Goal: Task Accomplishment & Management: Use online tool/utility

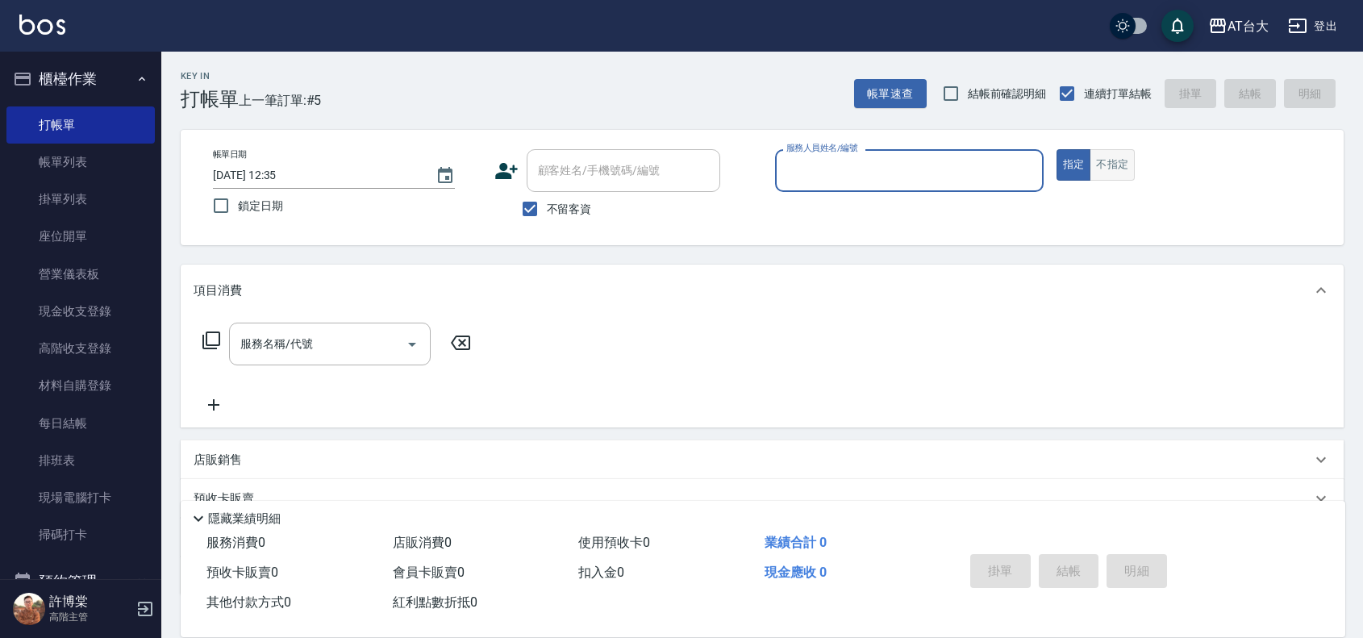
click at [1127, 159] on button "不指定" at bounding box center [1112, 164] width 45 height 31
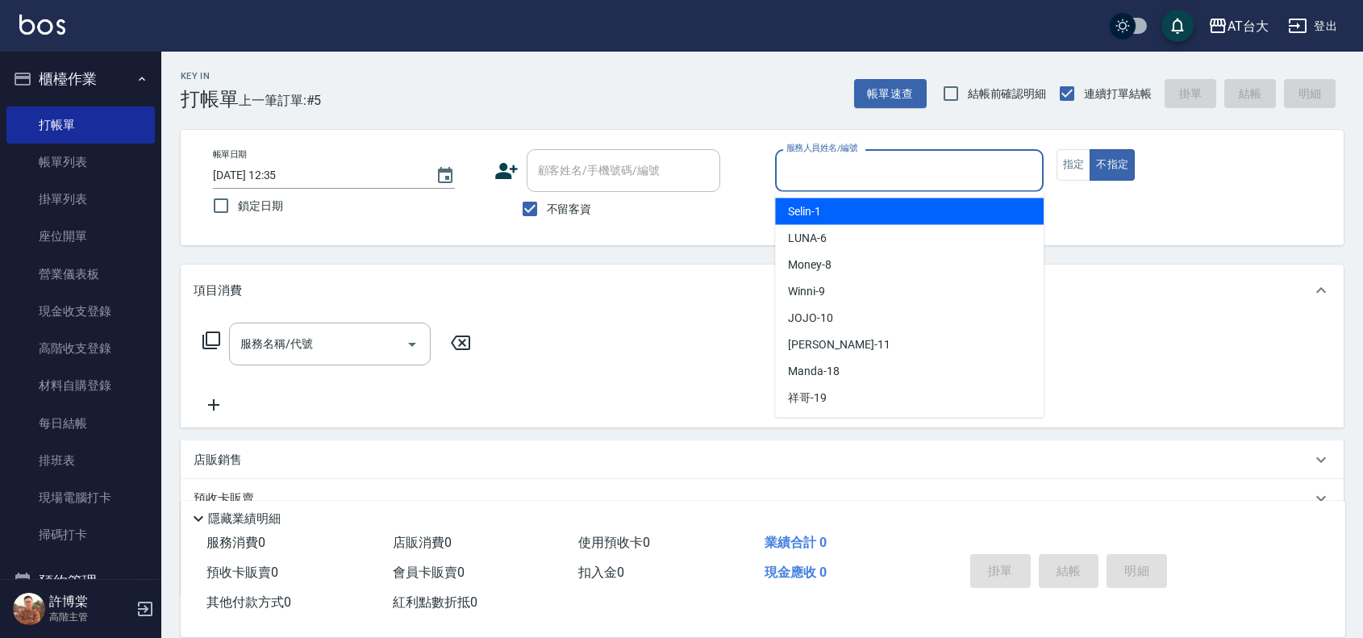
click at [913, 173] on input "服務人員姓名/編號" at bounding box center [909, 170] width 254 height 28
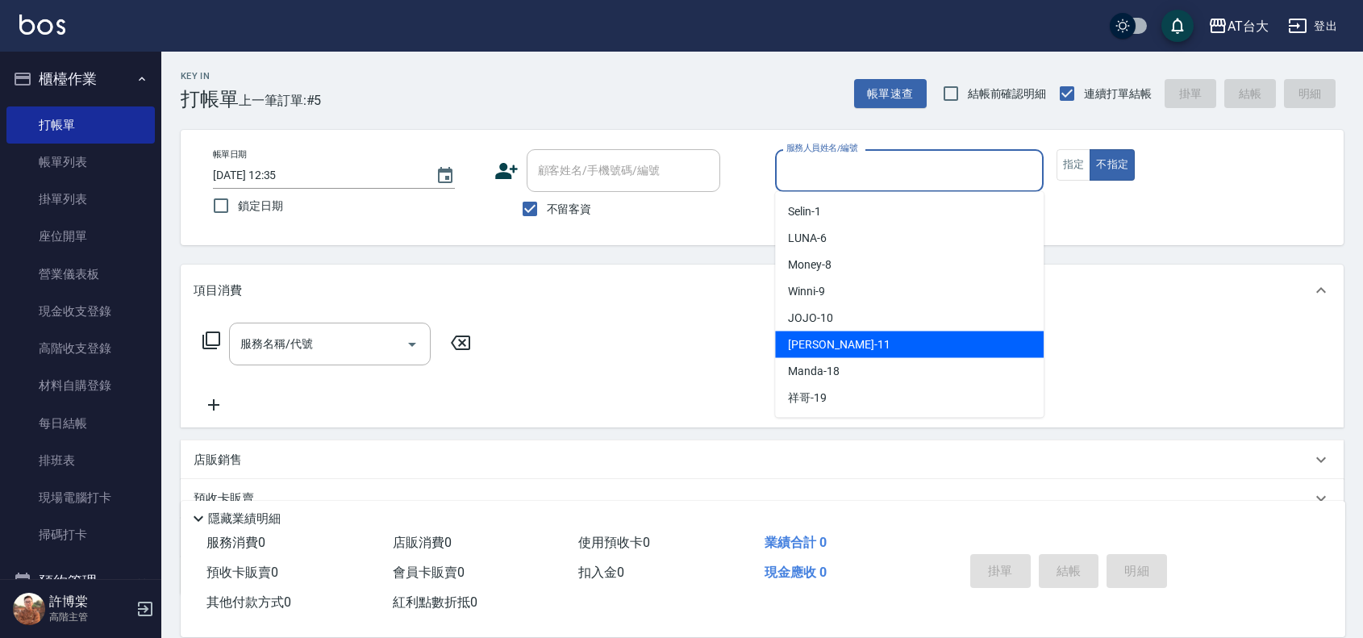
click at [867, 348] on div "[PERSON_NAME] -11" at bounding box center [909, 344] width 269 height 27
type input "[PERSON_NAME]-11"
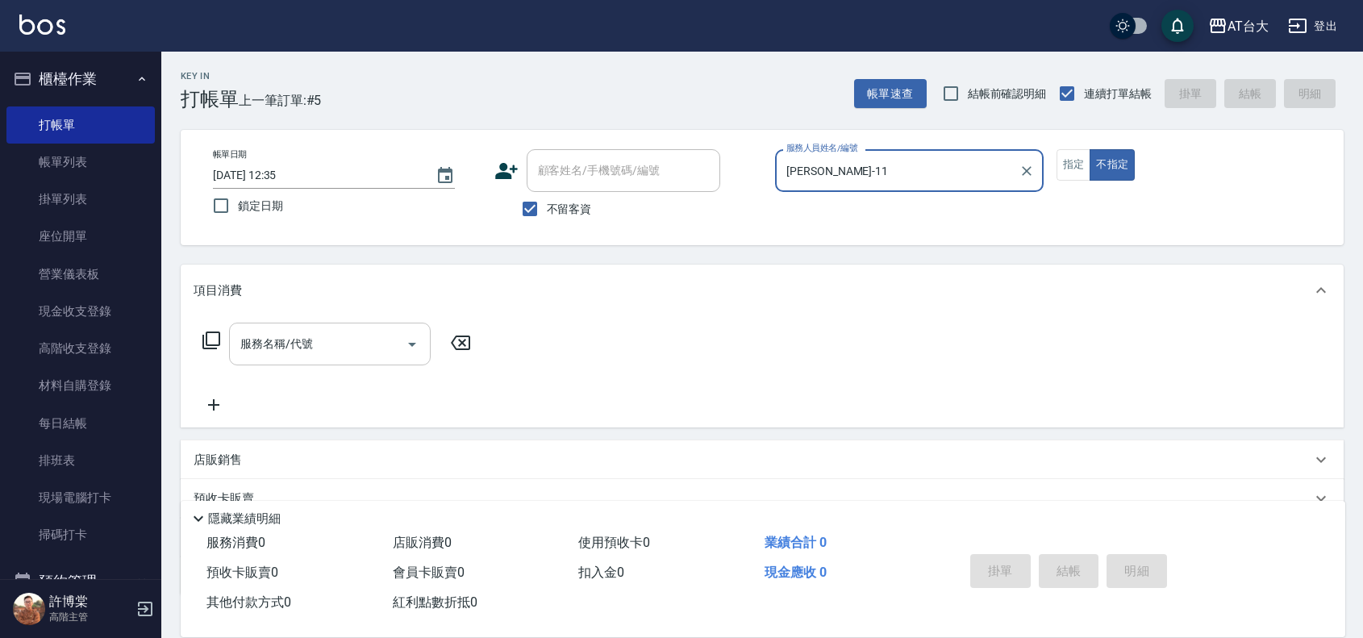
click at [348, 348] on input "服務名稱/代號" at bounding box center [317, 344] width 163 height 28
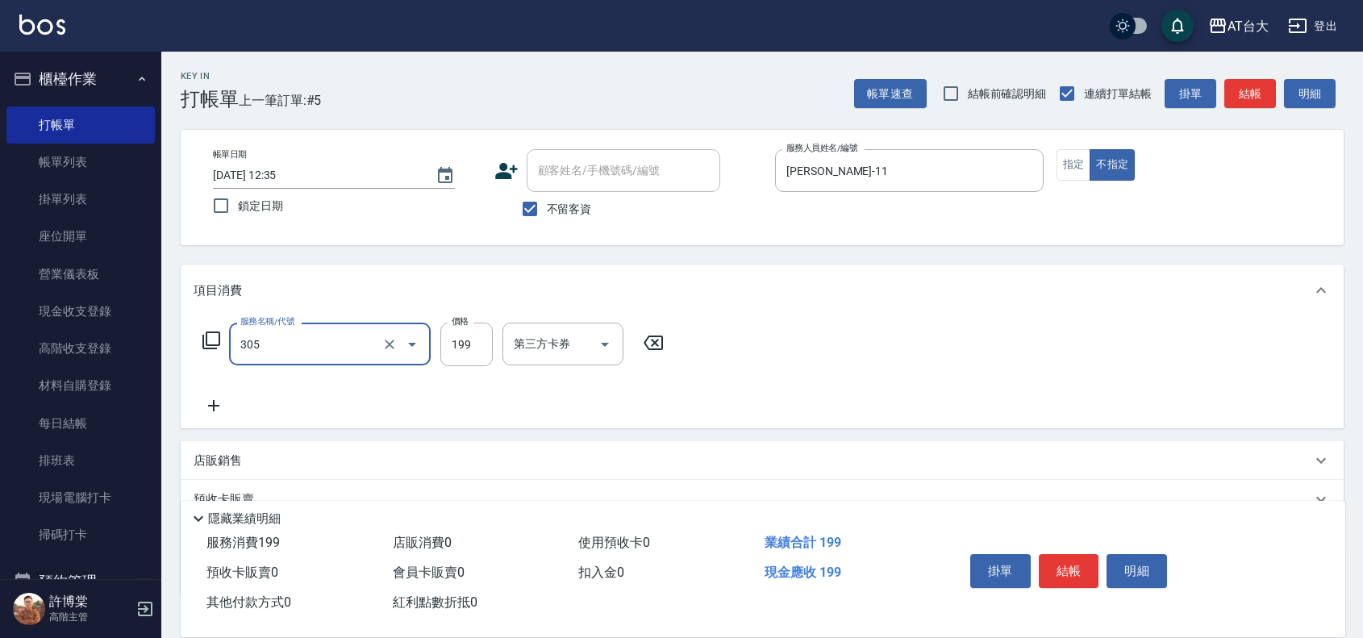
type input "剪髮(305)"
type input "250"
click at [1061, 555] on button "結帳" at bounding box center [1069, 571] width 60 height 34
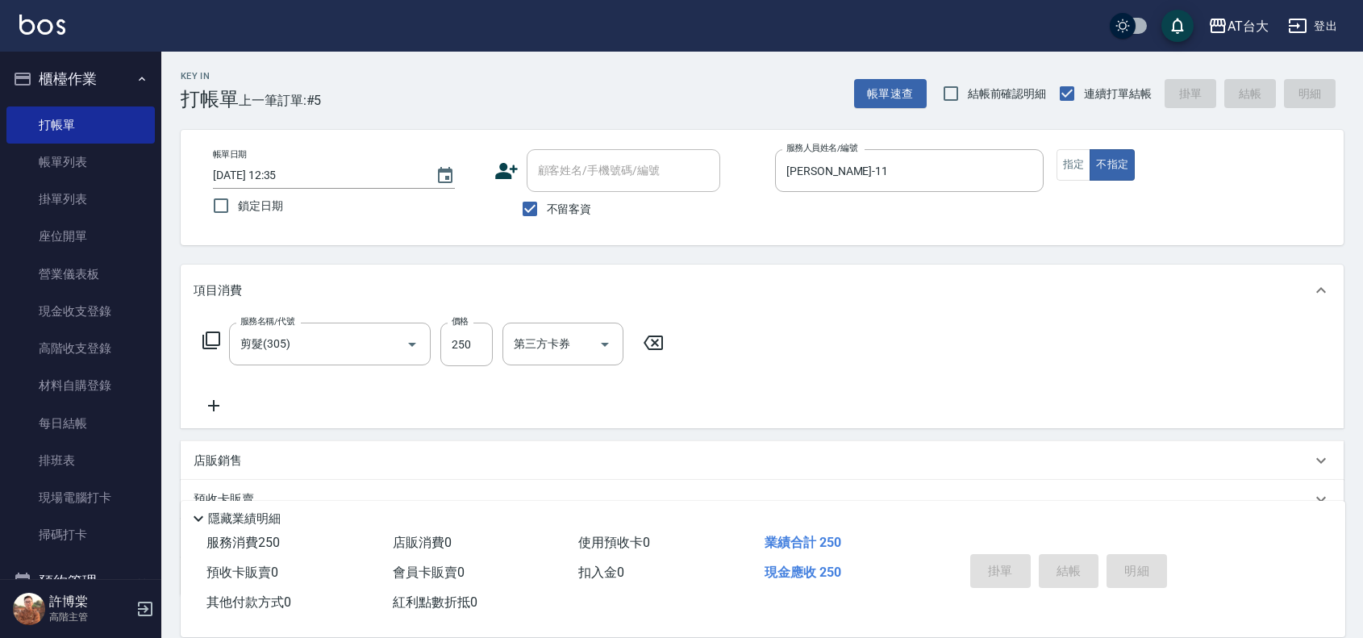
type input "[DATE] 13:06"
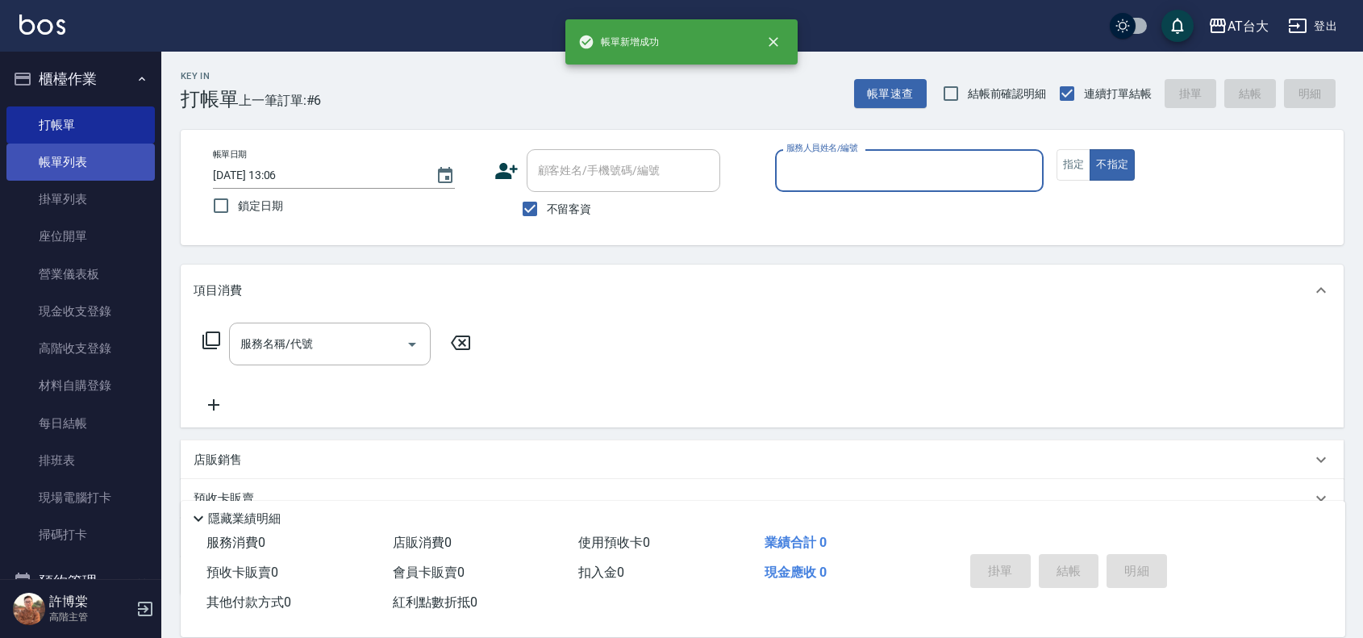
click at [102, 153] on link "帳單列表" at bounding box center [80, 162] width 148 height 37
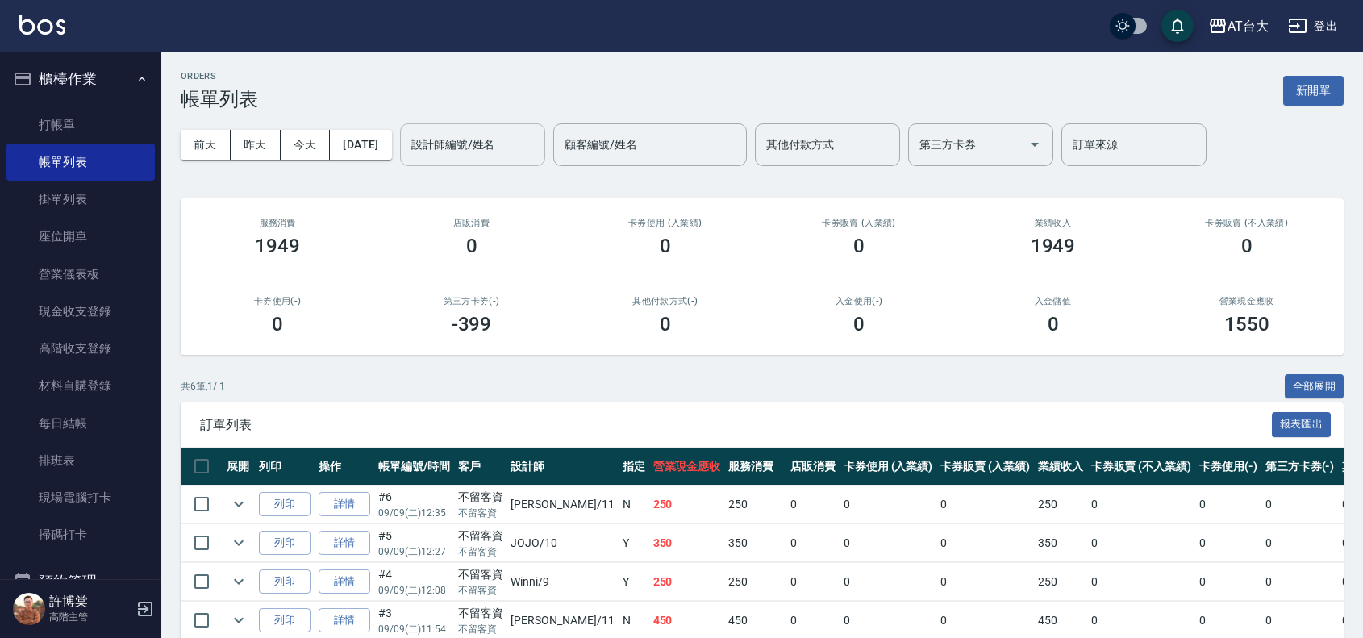
click at [481, 140] on input "設計師編號/姓名" at bounding box center [472, 145] width 131 height 28
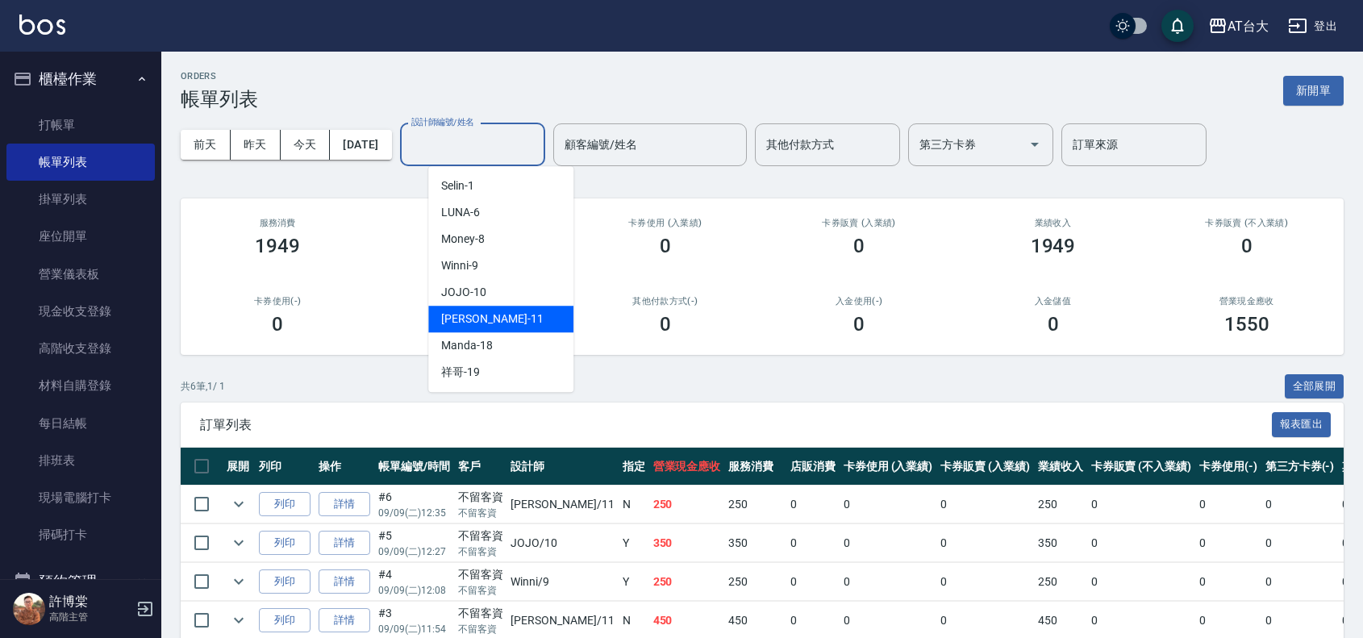
click at [509, 317] on div "[PERSON_NAME] -11" at bounding box center [500, 319] width 145 height 27
type input "[PERSON_NAME]-11"
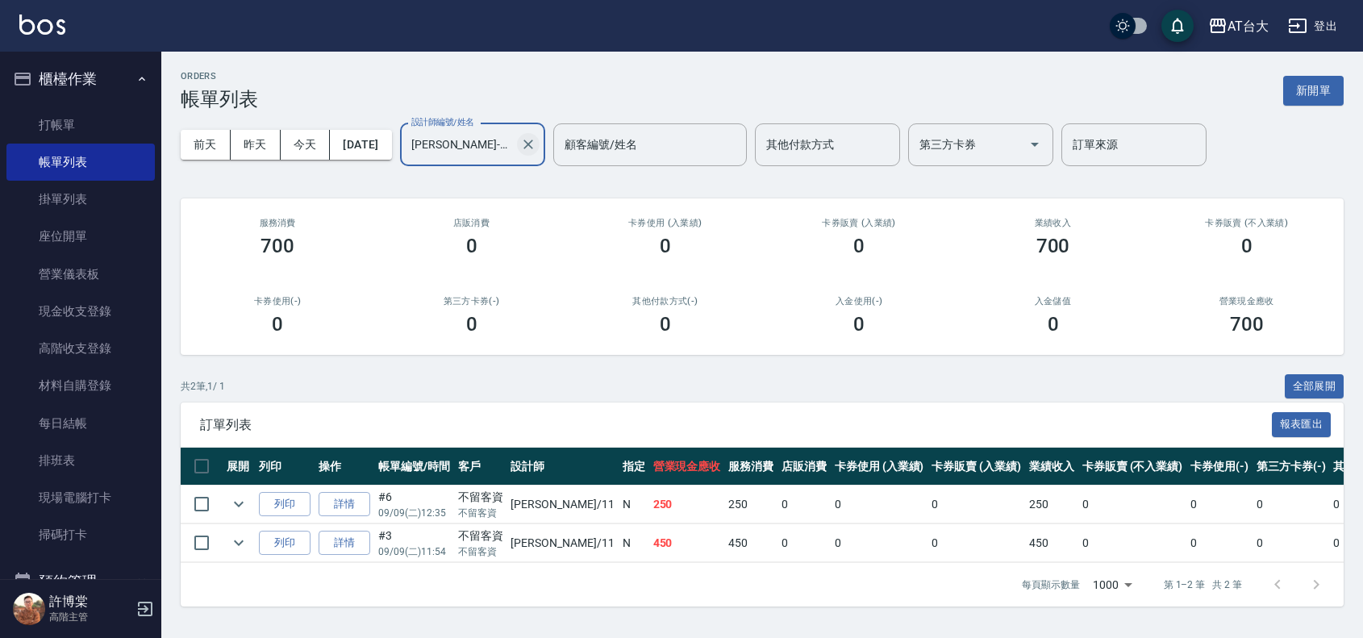
click at [536, 143] on icon "Clear" at bounding box center [528, 144] width 16 height 16
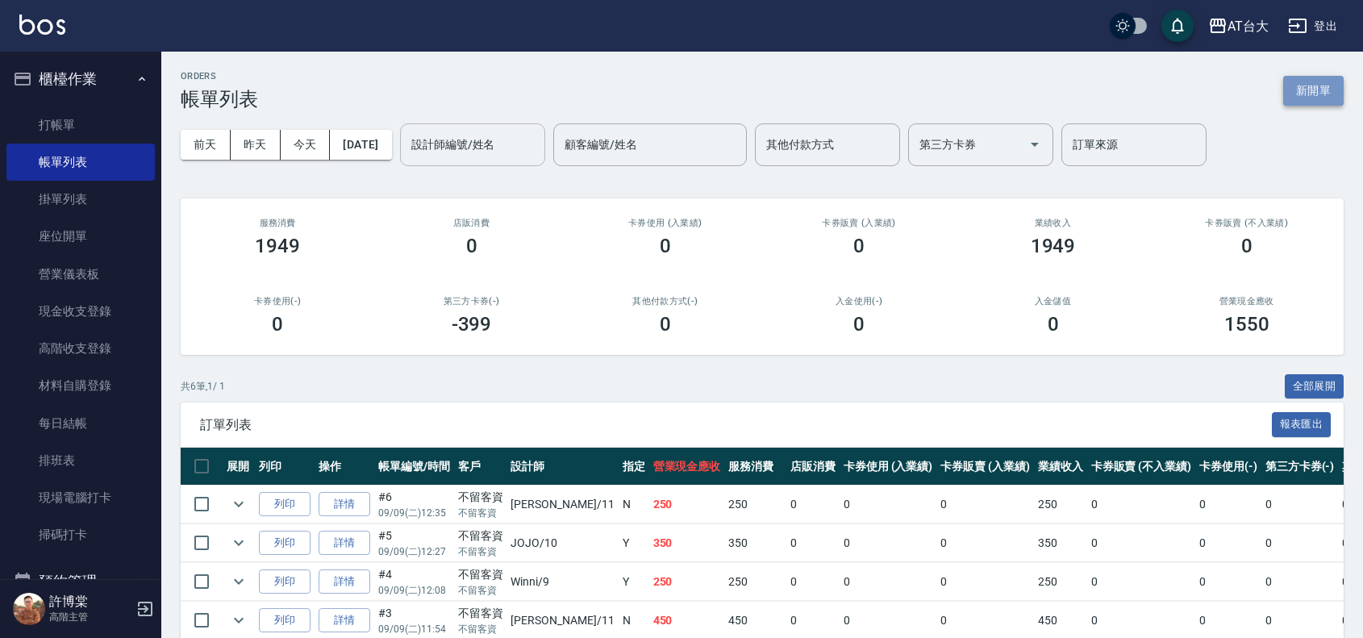
click at [1323, 94] on button "新開單" at bounding box center [1313, 91] width 60 height 30
